Goal: Find specific page/section: Find specific page/section

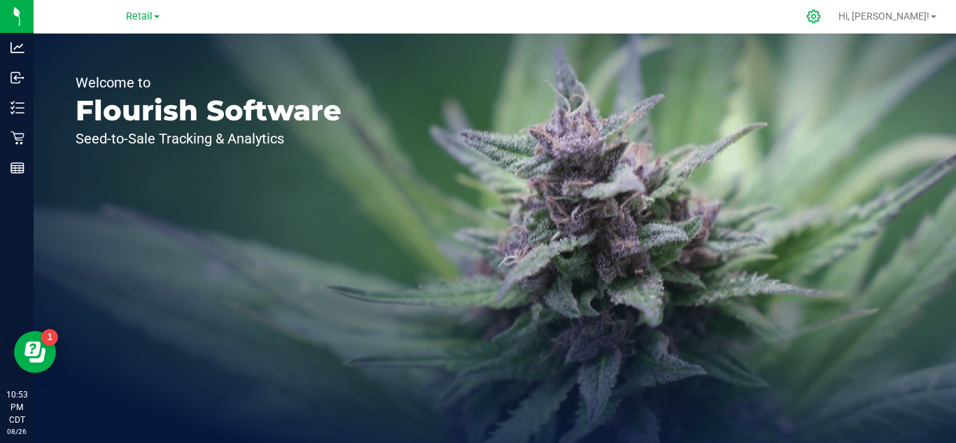
click at [820, 15] on icon at bounding box center [813, 16] width 13 height 13
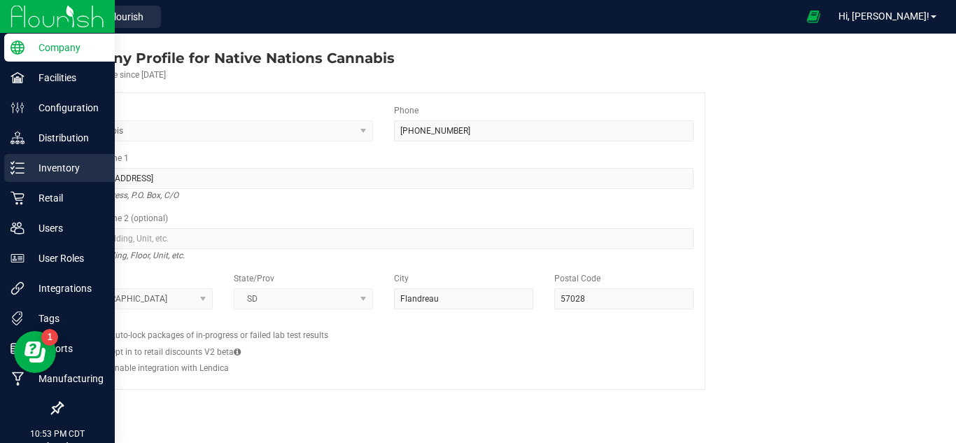
click at [18, 157] on div "Inventory" at bounding box center [59, 168] width 111 height 28
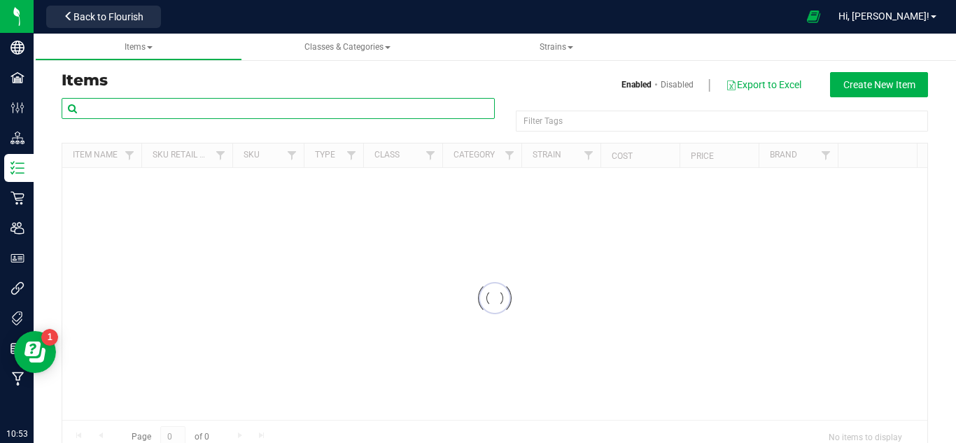
click at [299, 107] on input "text" at bounding box center [278, 108] width 433 height 21
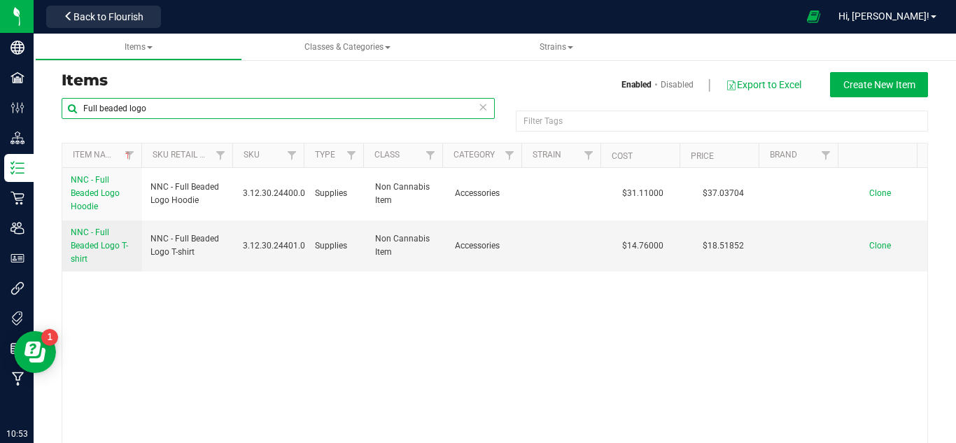
type input "Full beaded logo"
